Goal: Task Accomplishment & Management: Manage account settings

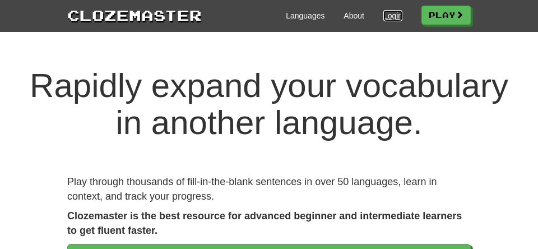
click at [402, 13] on link "Login" at bounding box center [392, 15] width 19 height 11
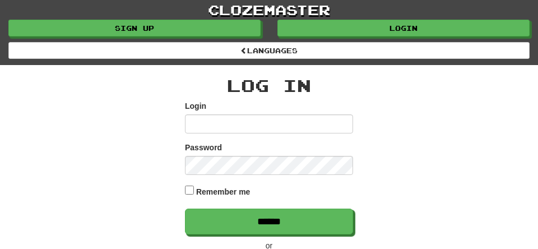
click at [305, 133] on input "Login" at bounding box center [269, 123] width 168 height 19
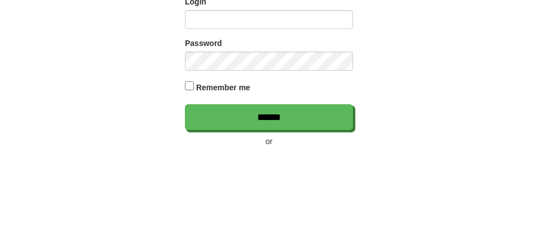
click at [309, 133] on input "Login" at bounding box center [269, 123] width 168 height 19
type input "**********"
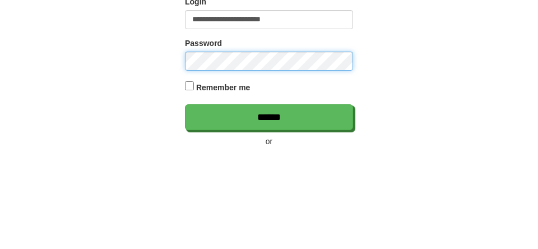
click at [185, 209] on input "******" at bounding box center [269, 222] width 168 height 26
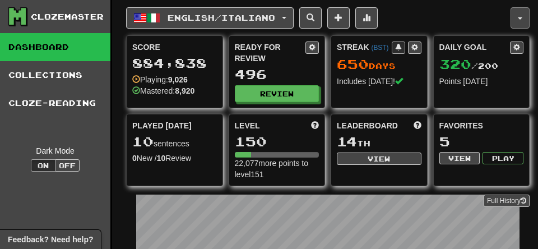
click at [517, 19] on button "button" at bounding box center [520, 17] width 19 height 21
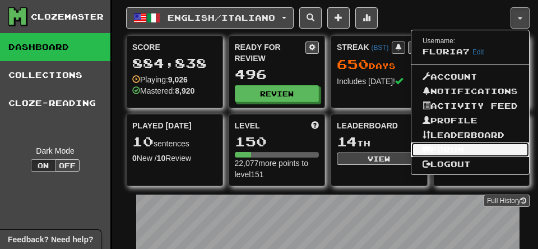
click at [428, 157] on link "Forum" at bounding box center [470, 149] width 118 height 15
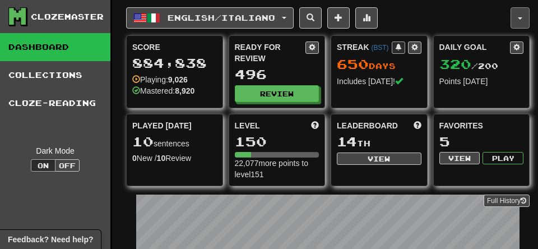
click at [518, 18] on span "button" at bounding box center [520, 18] width 4 height 2
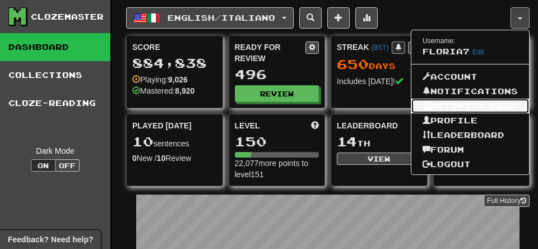
click at [432, 113] on link "Activity Feed" at bounding box center [470, 106] width 118 height 15
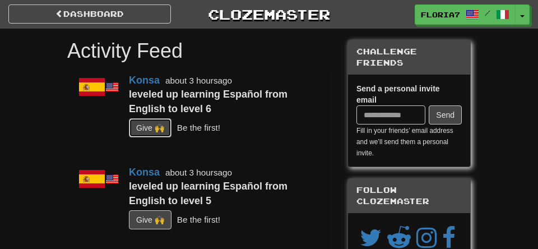
click at [164, 137] on button "G i ve 🙌" at bounding box center [150, 127] width 43 height 19
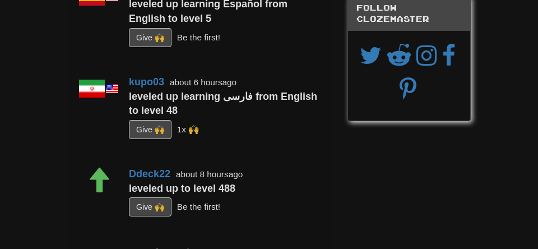
scroll to position [183, 0]
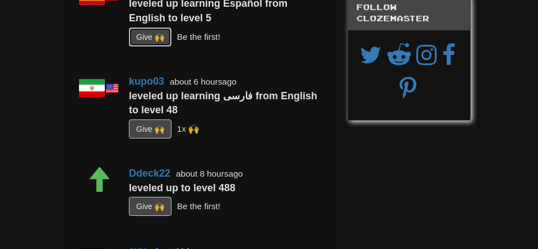
click at [161, 47] on button "G i ve 🙌" at bounding box center [150, 36] width 43 height 19
click at [163, 138] on button "G i ve 🙌" at bounding box center [150, 128] width 43 height 19
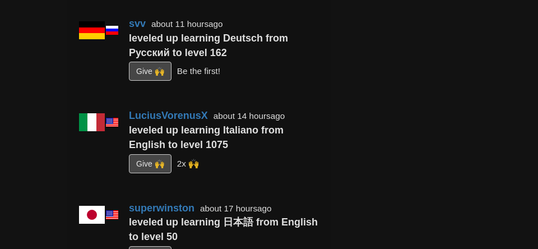
scroll to position [410, 0]
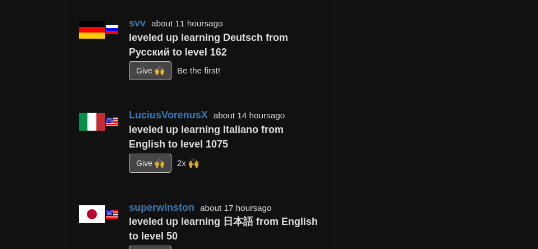
click at [164, 80] on button "G i ve 🙌" at bounding box center [150, 70] width 43 height 19
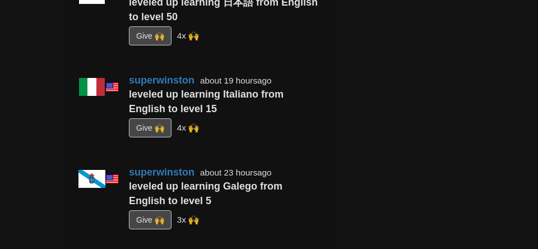
scroll to position [635, 0]
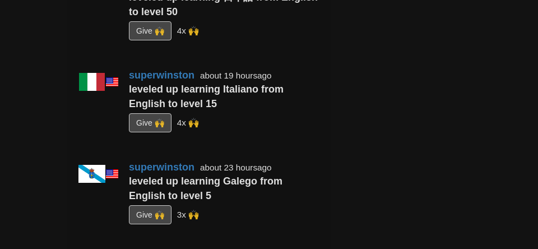
click at [164, 40] on button "G i ve 🙌" at bounding box center [150, 30] width 43 height 19
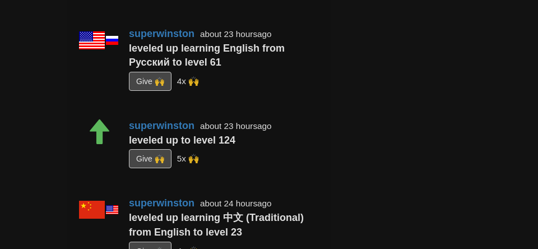
scroll to position [861, 0]
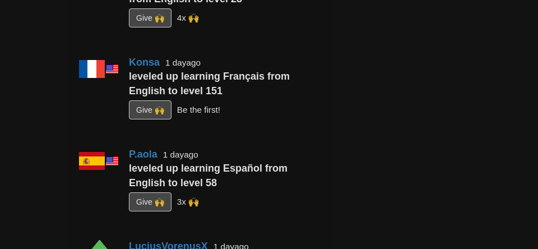
scroll to position [1095, 0]
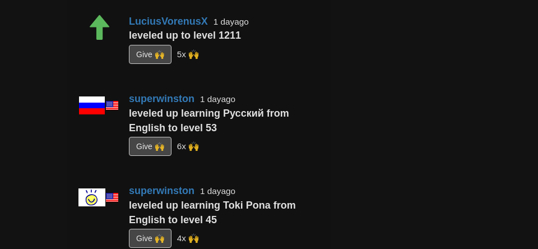
scroll to position [1318, 0]
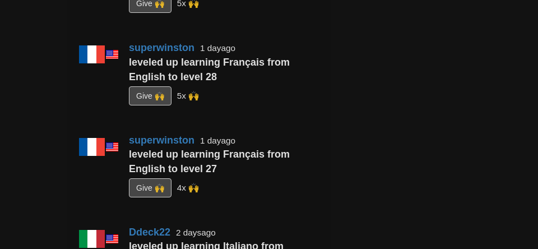
scroll to position [1646, 0]
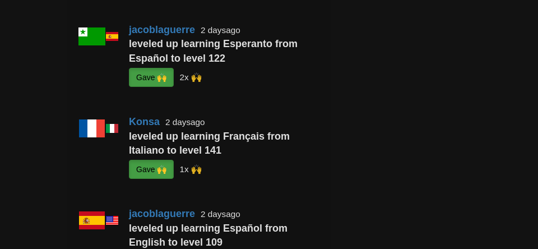
scroll to position [1940, 0]
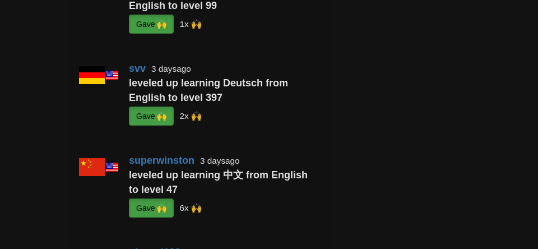
scroll to position [2270, 0]
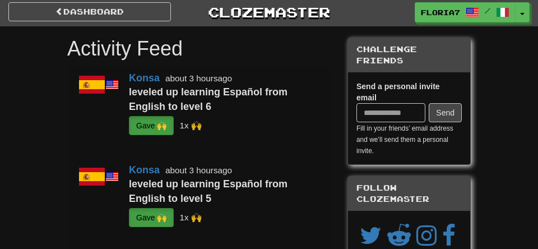
scroll to position [0, 0]
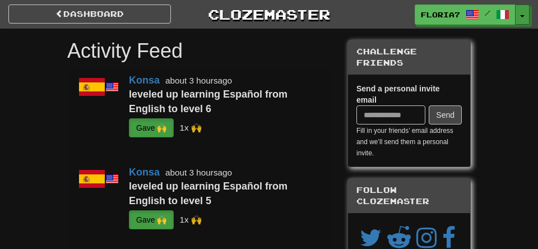
click at [524, 15] on button "Toggle Dropdown" at bounding box center [522, 14] width 15 height 20
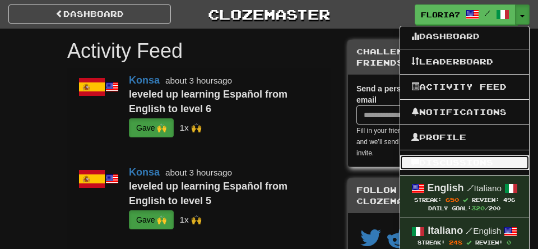
click at [445, 170] on link "Discussions" at bounding box center [464, 162] width 129 height 15
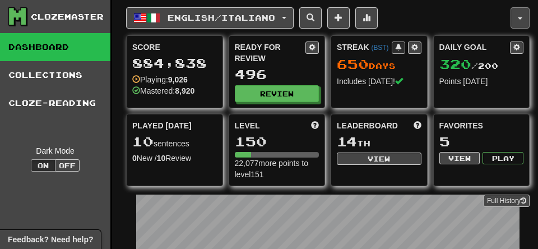
click at [517, 19] on button "button" at bounding box center [520, 17] width 19 height 21
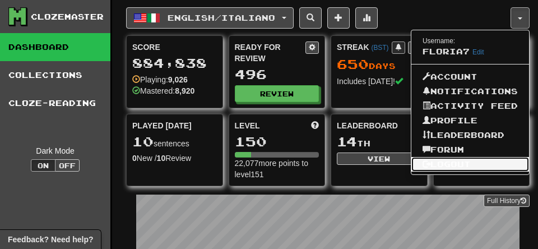
click at [435, 172] on link "Logout" at bounding box center [470, 164] width 118 height 15
